Goal: Find specific page/section

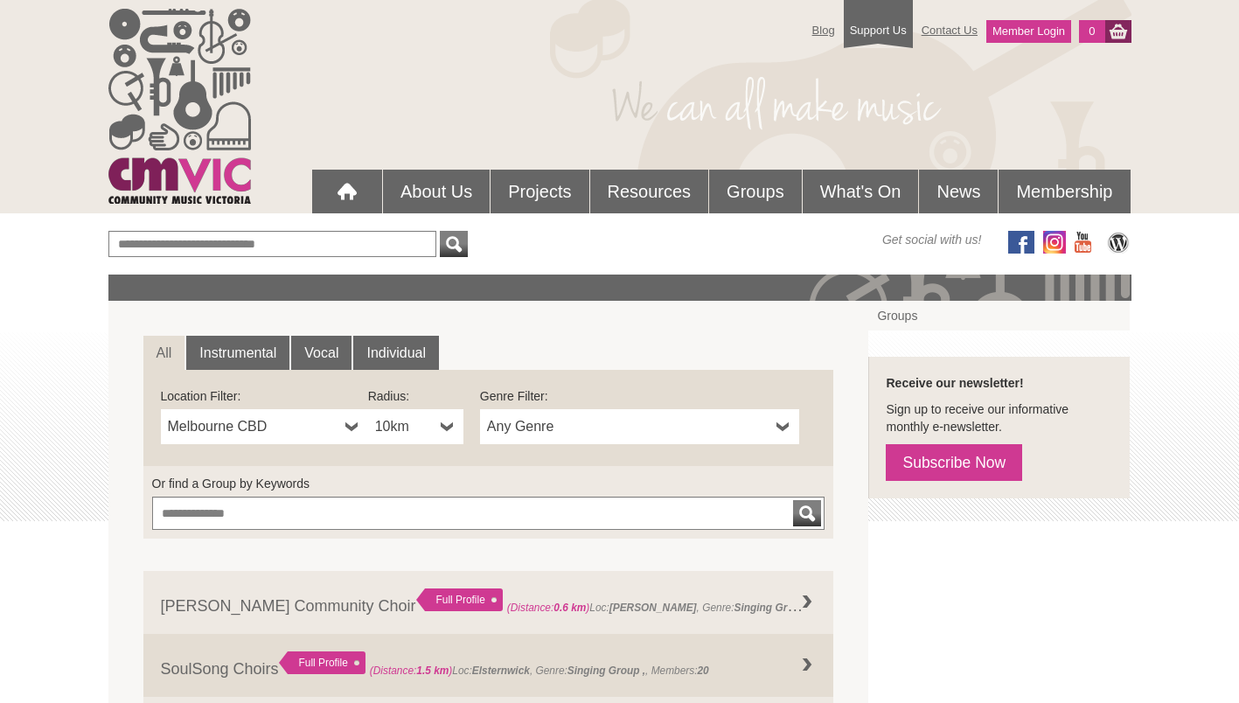
click at [293, 441] on link "Melbourne CBD" at bounding box center [264, 426] width 207 height 35
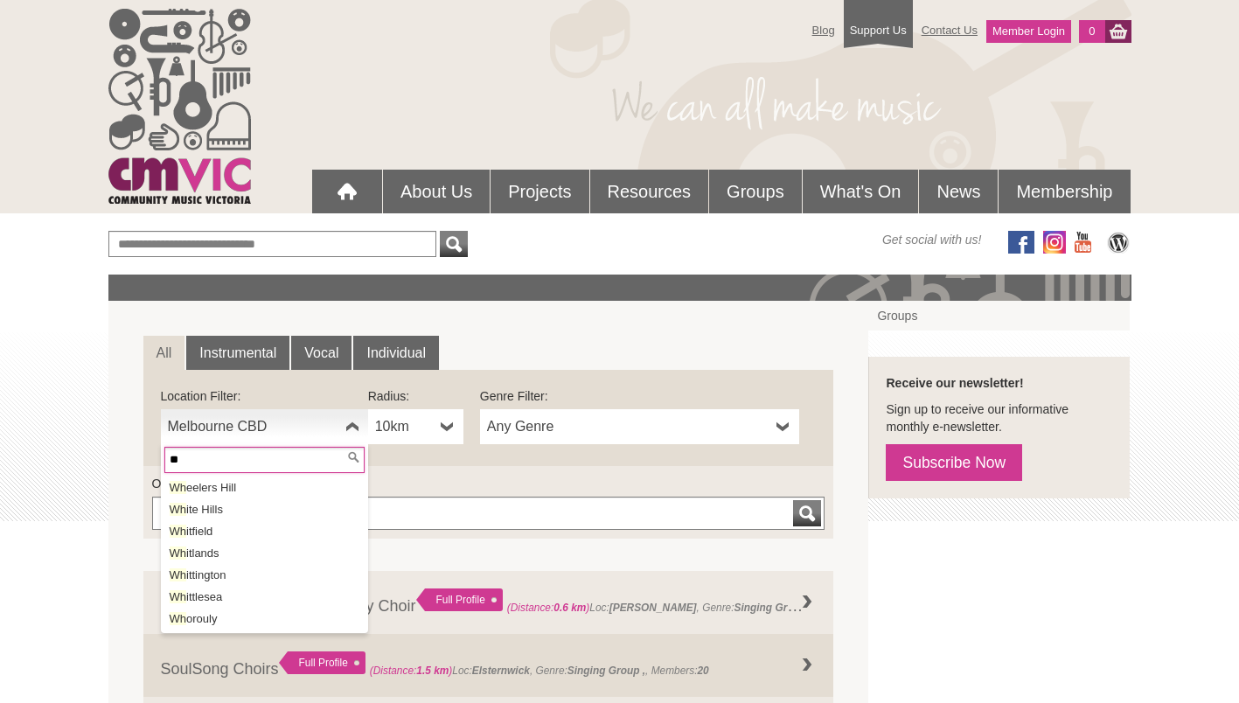
type input "*"
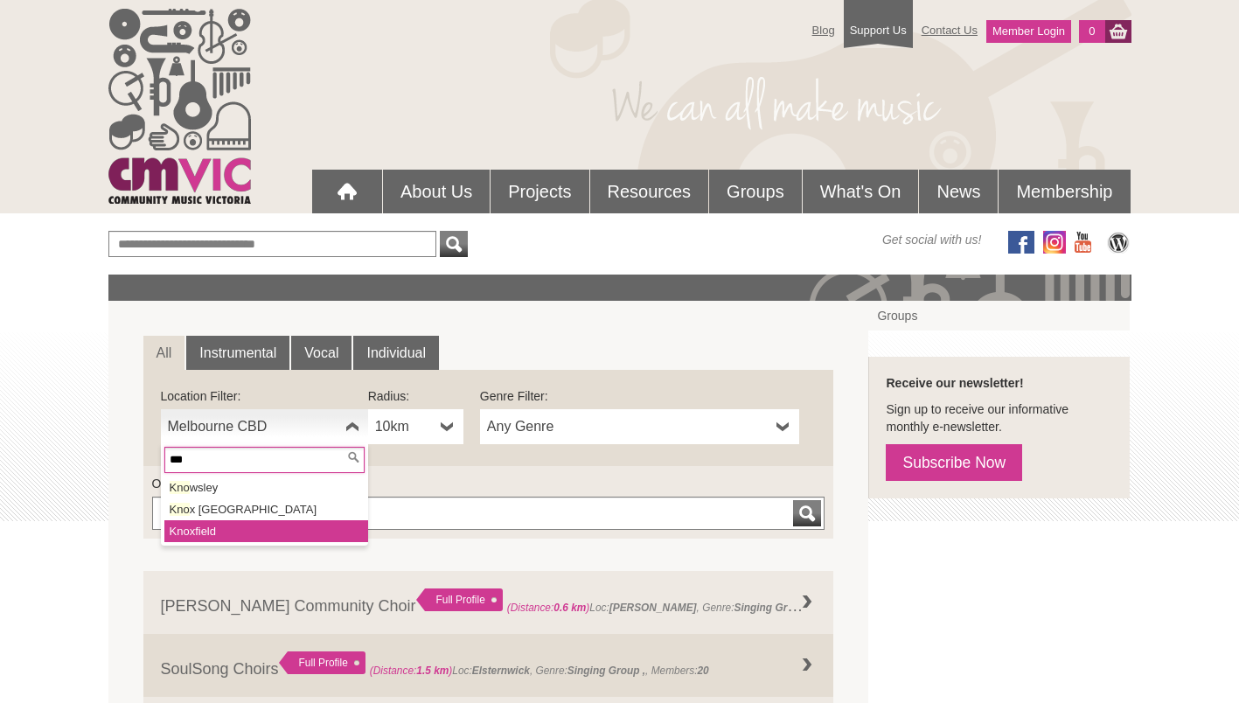
type input "***"
click at [239, 533] on li "Kno xfield" at bounding box center [266, 531] width 204 height 22
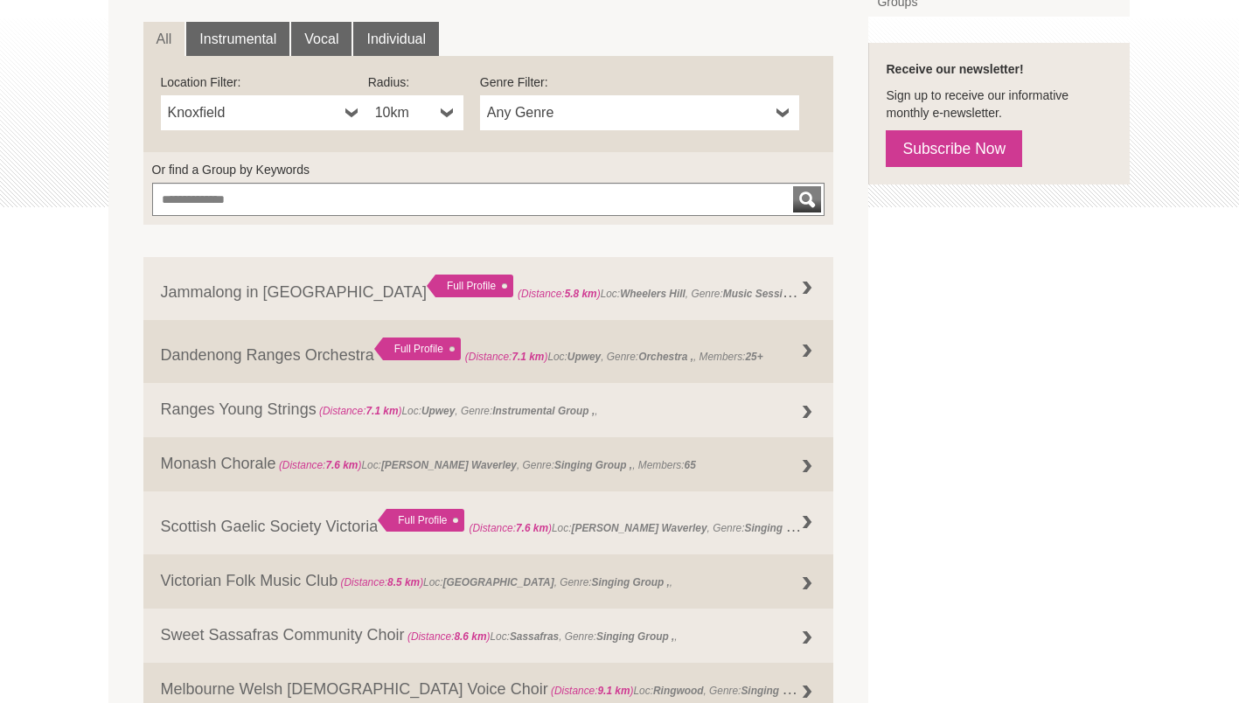
scroll to position [289, 0]
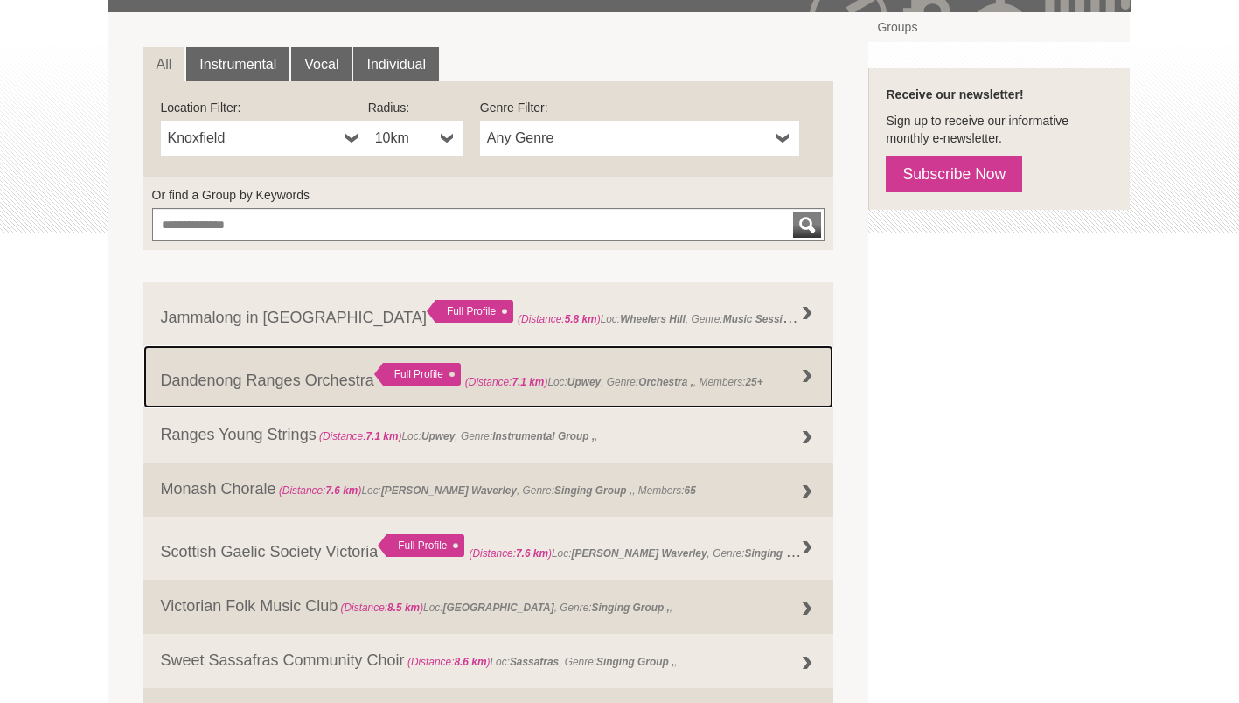
click at [821, 387] on div at bounding box center [807, 376] width 35 height 35
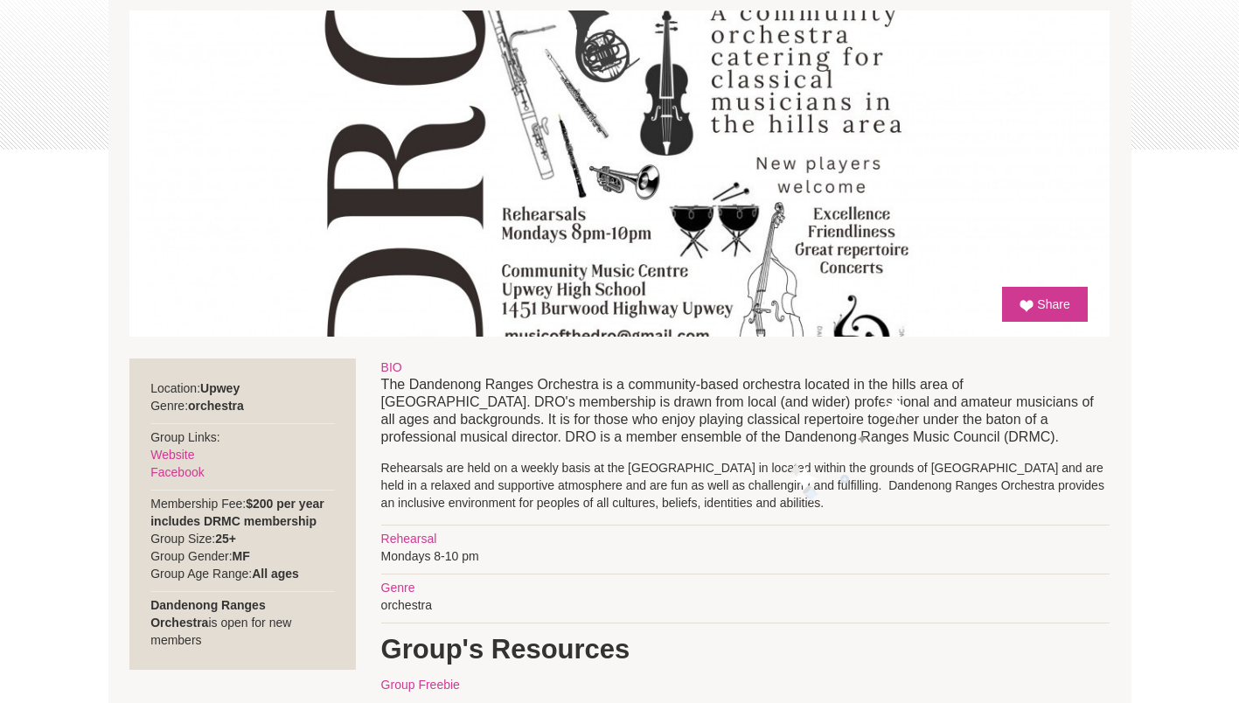
scroll to position [381, 0]
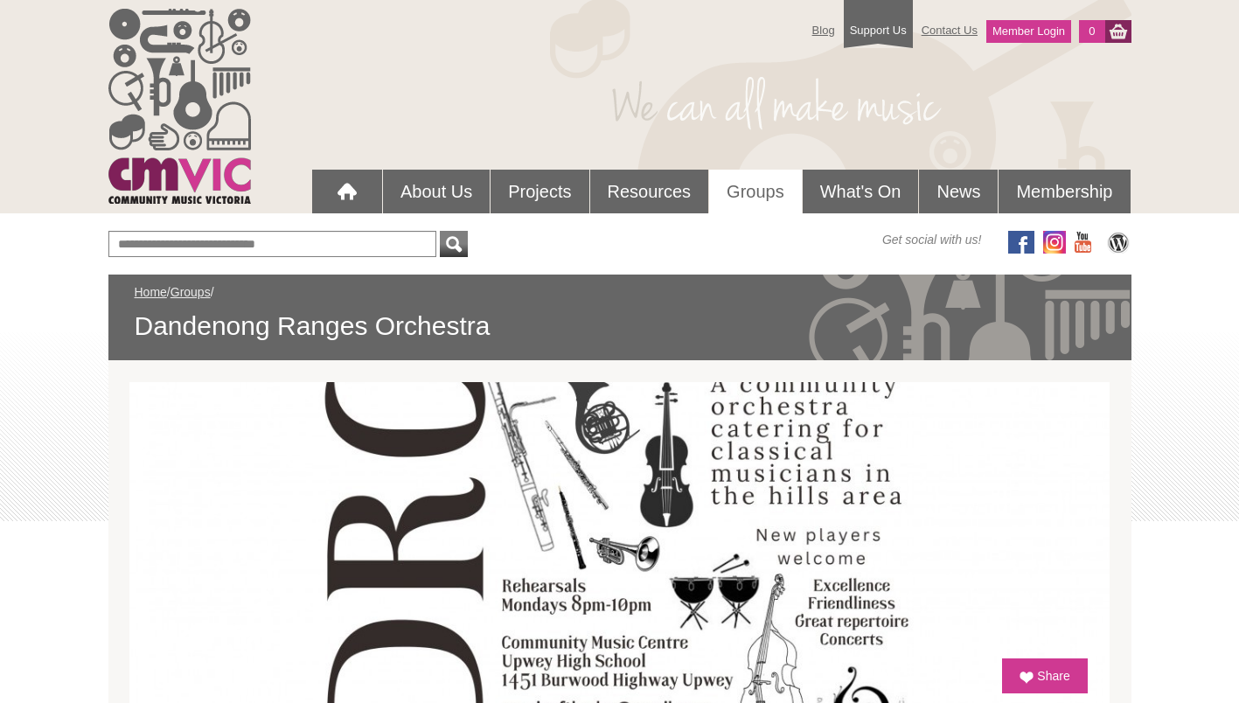
scroll to position [381, 0]
